Goal: Communication & Community: Answer question/provide support

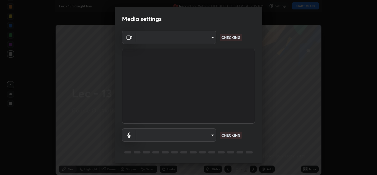
type input "78e73baf3d63bceb4c45423e3c658d9595c8caa1ee6d34b79bc6d5c79dc82097"
type input "df99a08a51d462ac90a93e0d6dd8d9003d21f1f08f59f176791d338bec0cc36b"
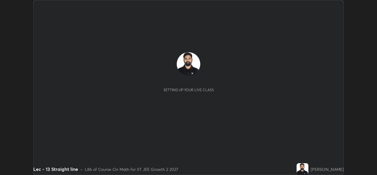
scroll to position [175, 377]
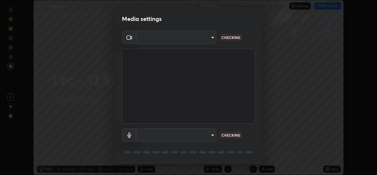
type input "78e73baf3d63bceb4c45423e3c658d9595c8caa1ee6d34b79bc6d5c79dc82097"
type input "df99a08a51d462ac90a93e0d6dd8d9003d21f1f08f59f176791d338bec0cc36b"
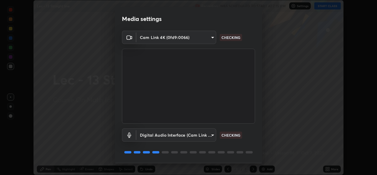
scroll to position [19, 0]
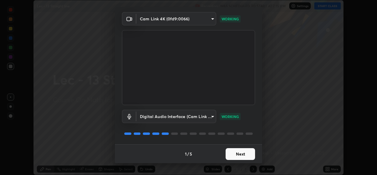
click at [241, 154] on button "Next" at bounding box center [240, 154] width 29 height 12
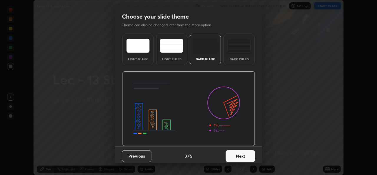
click at [242, 153] on button "Next" at bounding box center [240, 156] width 29 height 12
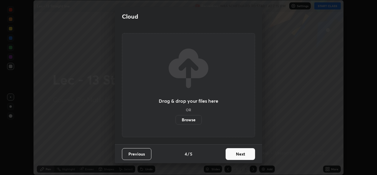
click at [242, 154] on button "Next" at bounding box center [240, 154] width 29 height 12
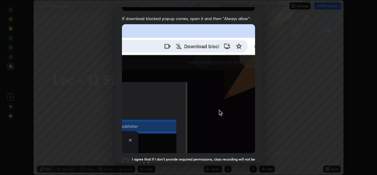
click at [245, 157] on h5 "I agree that if I don't provide required permissions, class recording will not …" at bounding box center [193, 161] width 123 height 9
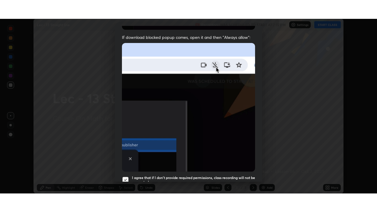
scroll to position [139, 0]
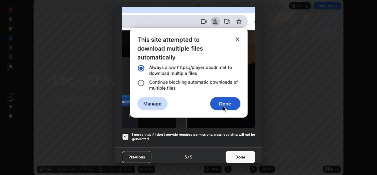
click at [244, 152] on button "Done" at bounding box center [240, 157] width 29 height 12
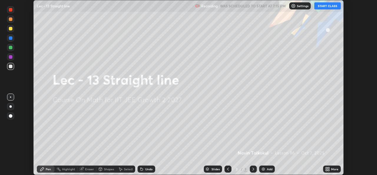
click at [337, 6] on button "START CLASS" at bounding box center [328, 5] width 27 height 7
click at [326, 168] on icon at bounding box center [326, 167] width 1 height 1
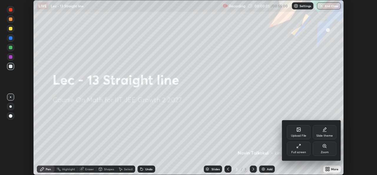
click at [303, 147] on div "Full screen" at bounding box center [299, 149] width 24 height 14
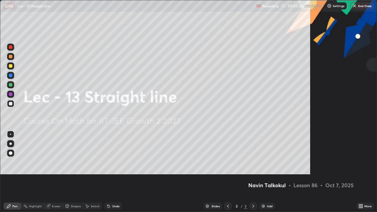
scroll to position [212, 377]
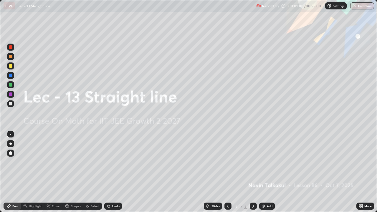
click at [267, 175] on div "Add" at bounding box center [270, 206] width 6 height 3
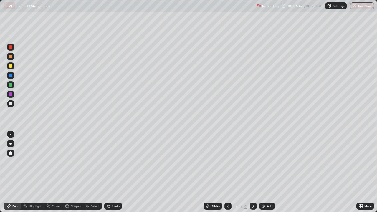
click at [268, 175] on div "Add" at bounding box center [270, 206] width 6 height 3
click at [57, 175] on div "Eraser" at bounding box center [56, 206] width 9 height 3
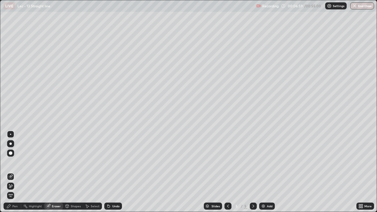
click at [15, 175] on div "Pen" at bounding box center [14, 206] width 5 height 3
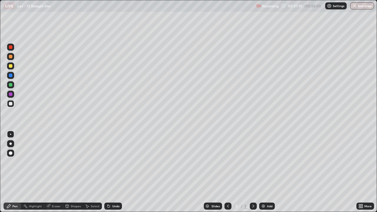
click at [225, 175] on div at bounding box center [228, 206] width 7 height 7
click at [252, 175] on icon at bounding box center [253, 206] width 5 height 5
click at [266, 175] on div "Add" at bounding box center [268, 206] width 16 height 7
click at [58, 175] on div "Eraser" at bounding box center [56, 206] width 9 height 3
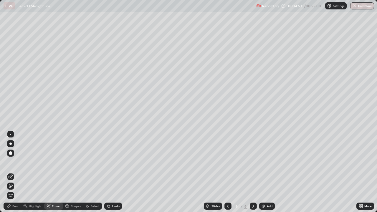
click at [94, 175] on div "Select" at bounding box center [95, 206] width 9 height 3
click at [17, 175] on div "Pen" at bounding box center [14, 206] width 5 height 3
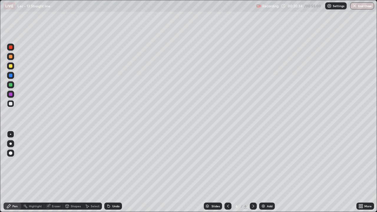
click at [269, 175] on div "Add" at bounding box center [270, 206] width 6 height 3
click at [118, 175] on div "Undo" at bounding box center [115, 206] width 7 height 3
click at [117, 175] on div "Undo" at bounding box center [115, 206] width 7 height 3
click at [264, 175] on img at bounding box center [263, 206] width 5 height 5
click at [227, 175] on icon at bounding box center [228, 206] width 5 height 5
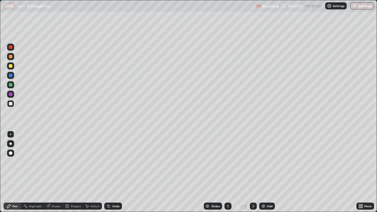
click at [253, 175] on icon at bounding box center [253, 206] width 5 height 5
click at [228, 175] on icon at bounding box center [228, 206] width 5 height 5
click at [253, 175] on icon at bounding box center [254, 206] width 2 height 3
click at [111, 175] on div "Undo" at bounding box center [113, 206] width 18 height 7
click at [103, 175] on div "Undo" at bounding box center [112, 207] width 20 height 12
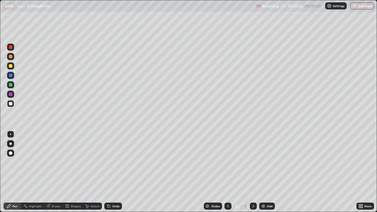
click at [226, 175] on icon at bounding box center [228, 206] width 5 height 5
click at [252, 175] on icon at bounding box center [253, 206] width 5 height 5
click at [267, 175] on div "Add" at bounding box center [270, 206] width 6 height 3
click at [117, 175] on div "Undo" at bounding box center [115, 206] width 7 height 3
click at [116, 175] on div "Undo" at bounding box center [115, 206] width 7 height 3
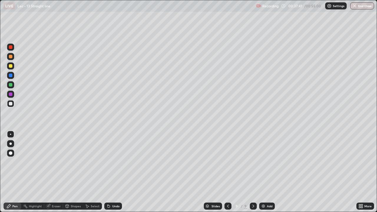
click at [116, 175] on div "Undo" at bounding box center [115, 206] width 7 height 3
click at [115, 175] on div "Undo" at bounding box center [115, 206] width 7 height 3
click at [116, 175] on div "Undo" at bounding box center [115, 206] width 7 height 3
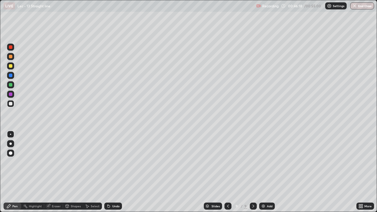
click at [372, 8] on button "End Class" at bounding box center [363, 5] width 24 height 7
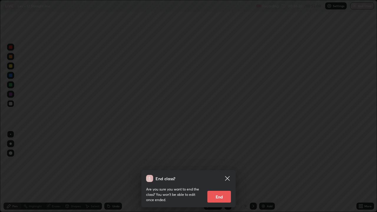
click at [228, 175] on button "End" at bounding box center [220, 197] width 24 height 12
